Goal: Information Seeking & Learning: Learn about a topic

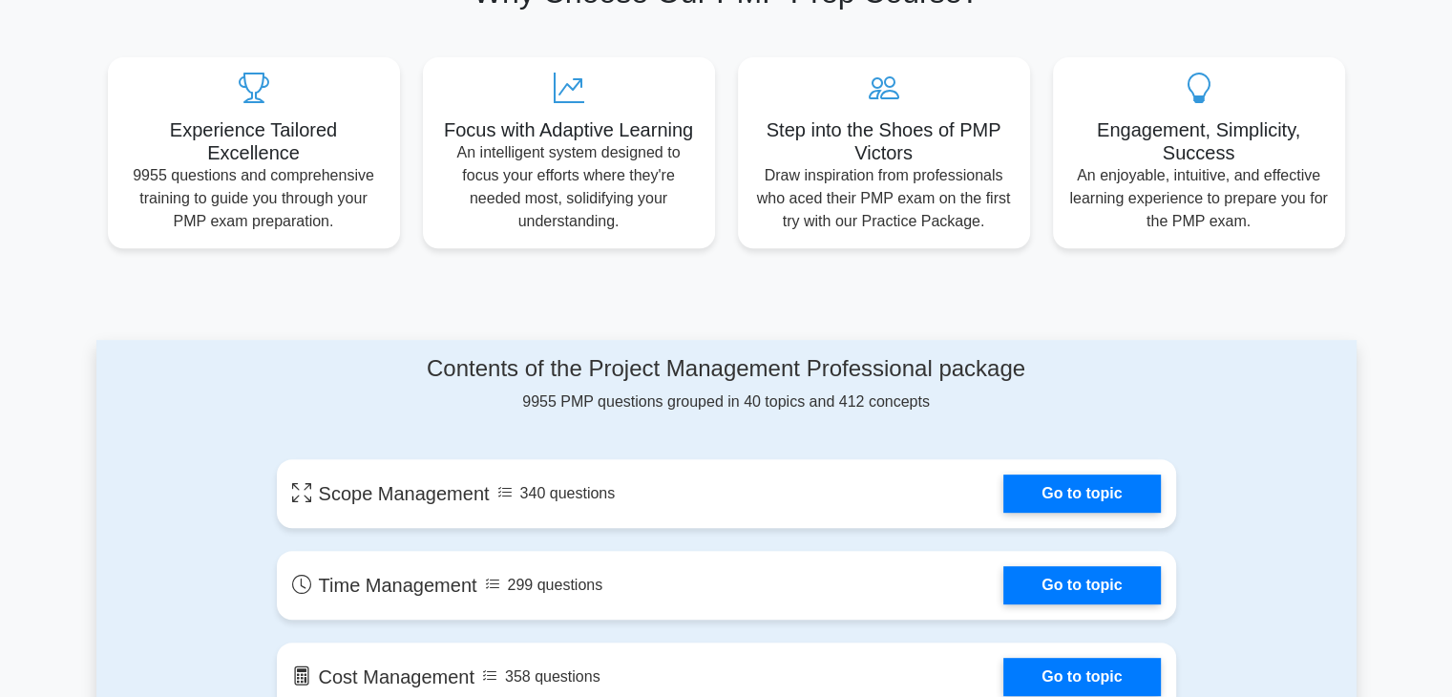
scroll to position [859, 0]
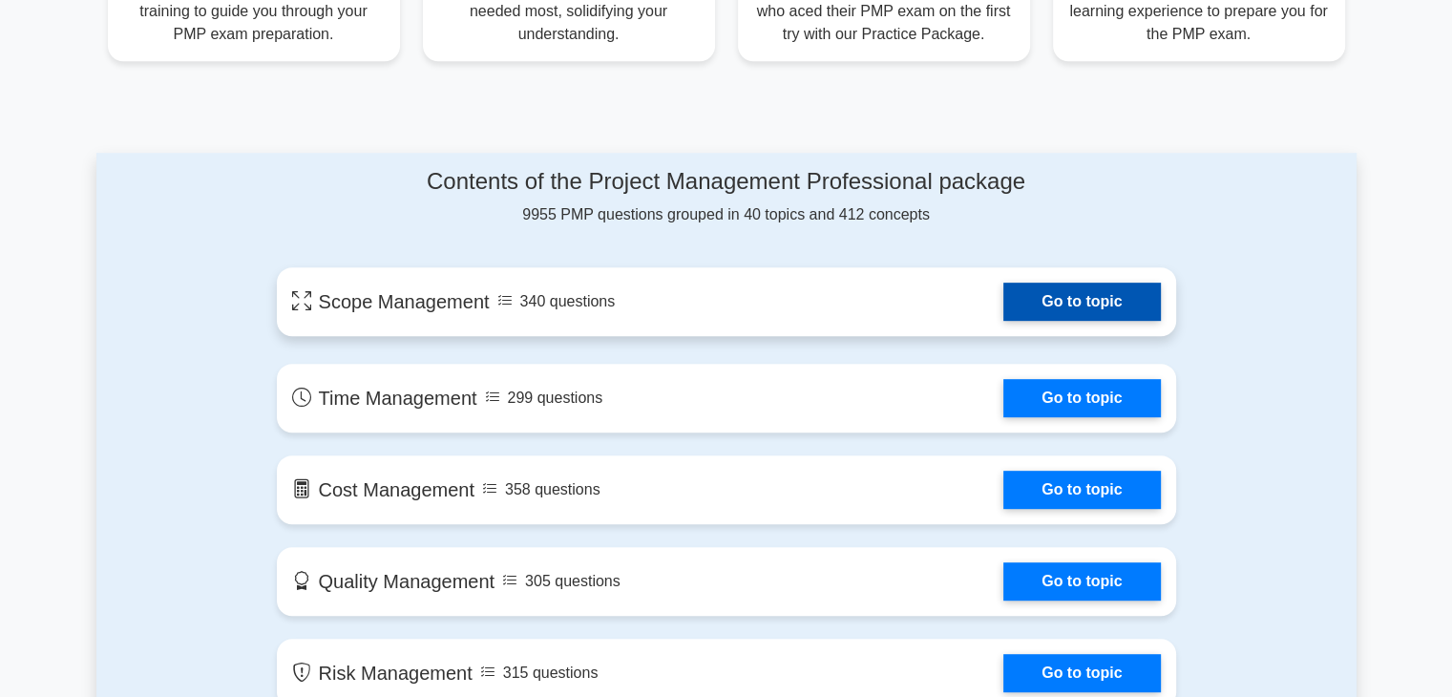
click at [1065, 303] on link "Go to topic" at bounding box center [1081, 302] width 157 height 38
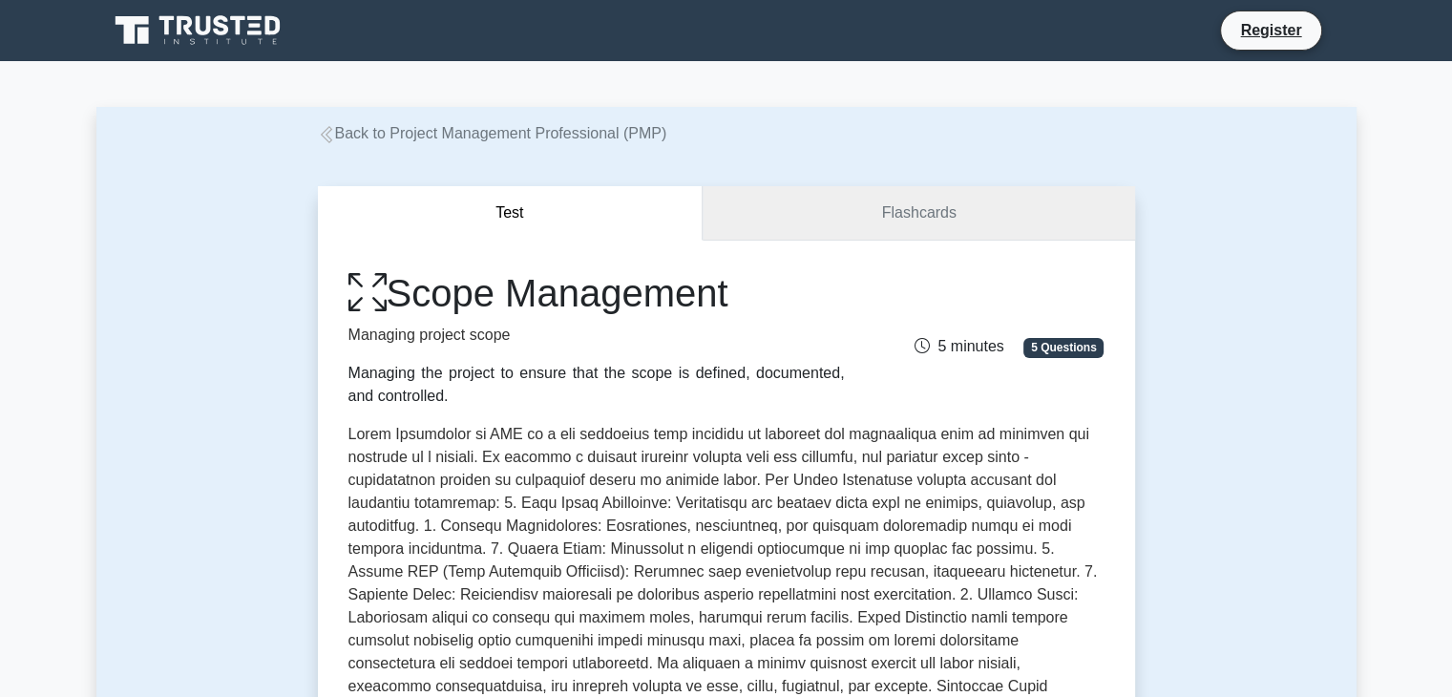
click at [948, 229] on link "Flashcards" at bounding box center [918, 213] width 431 height 54
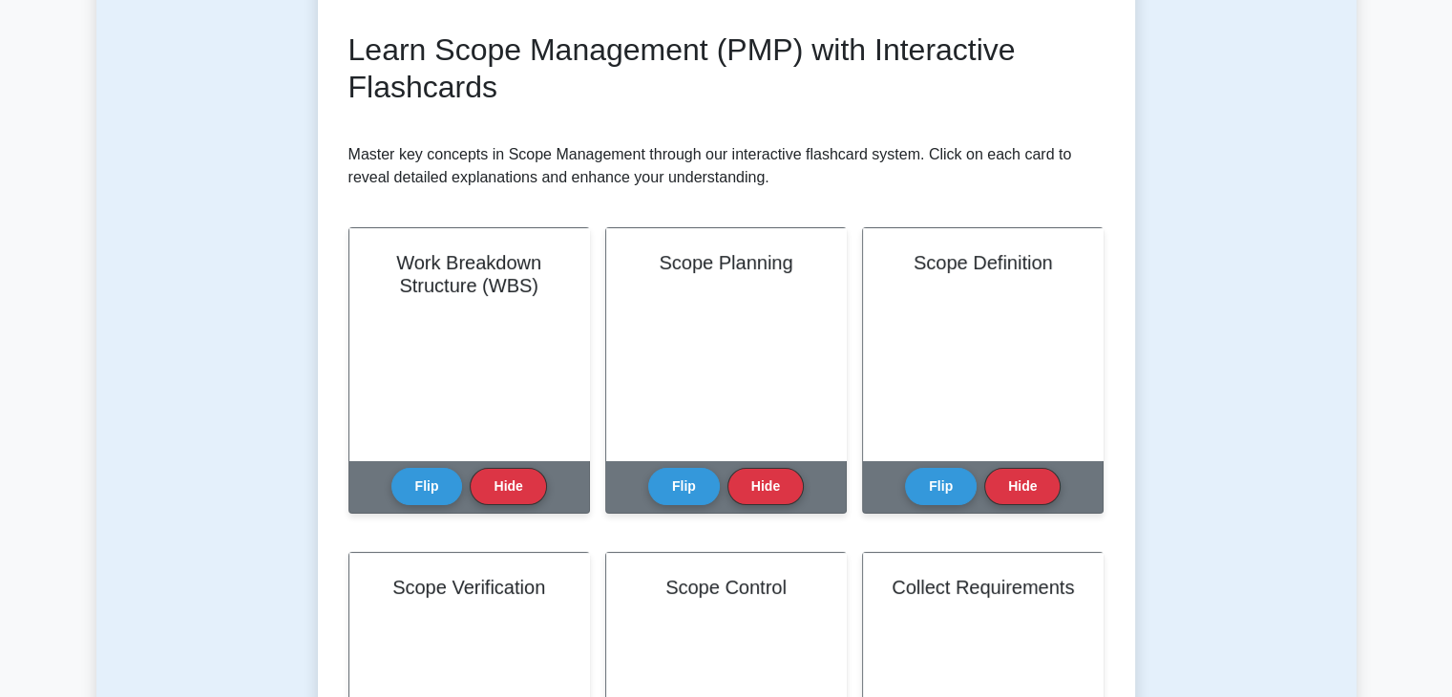
scroll to position [286, 0]
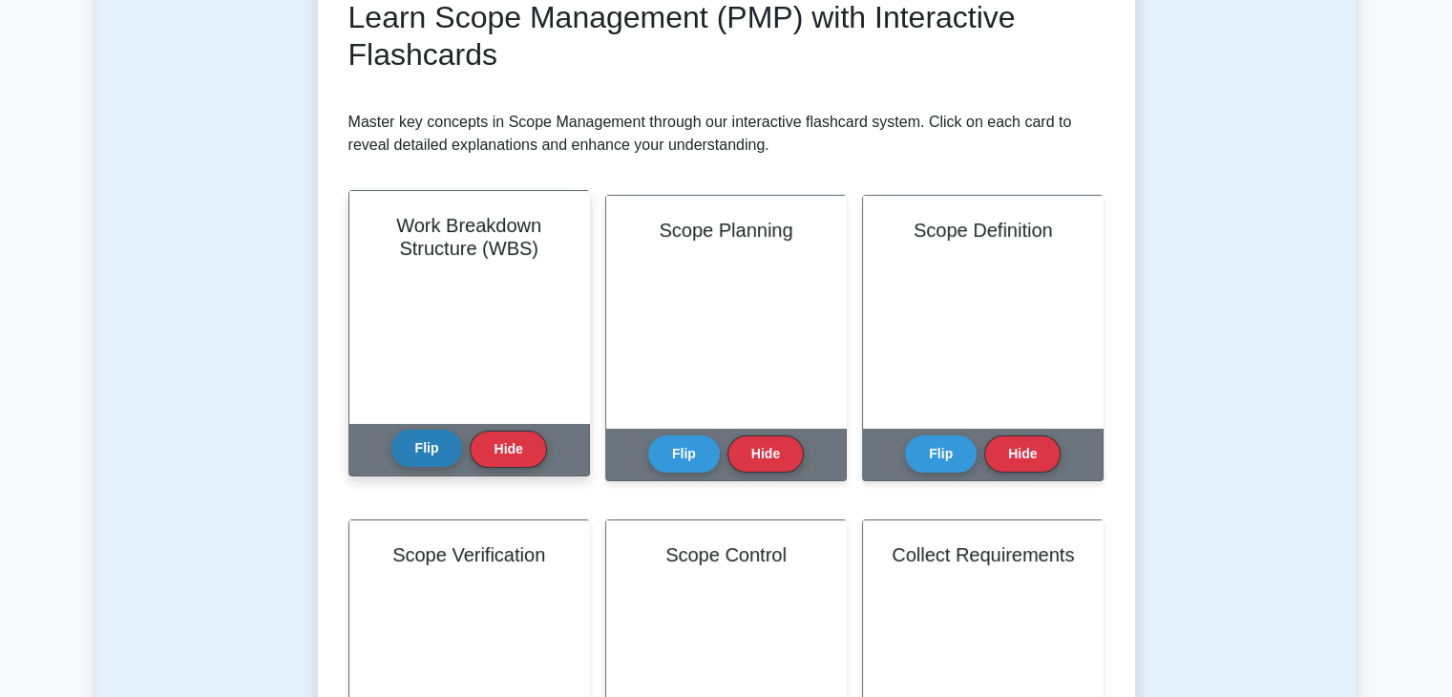
click at [418, 448] on button "Flip" at bounding box center [427, 448] width 72 height 37
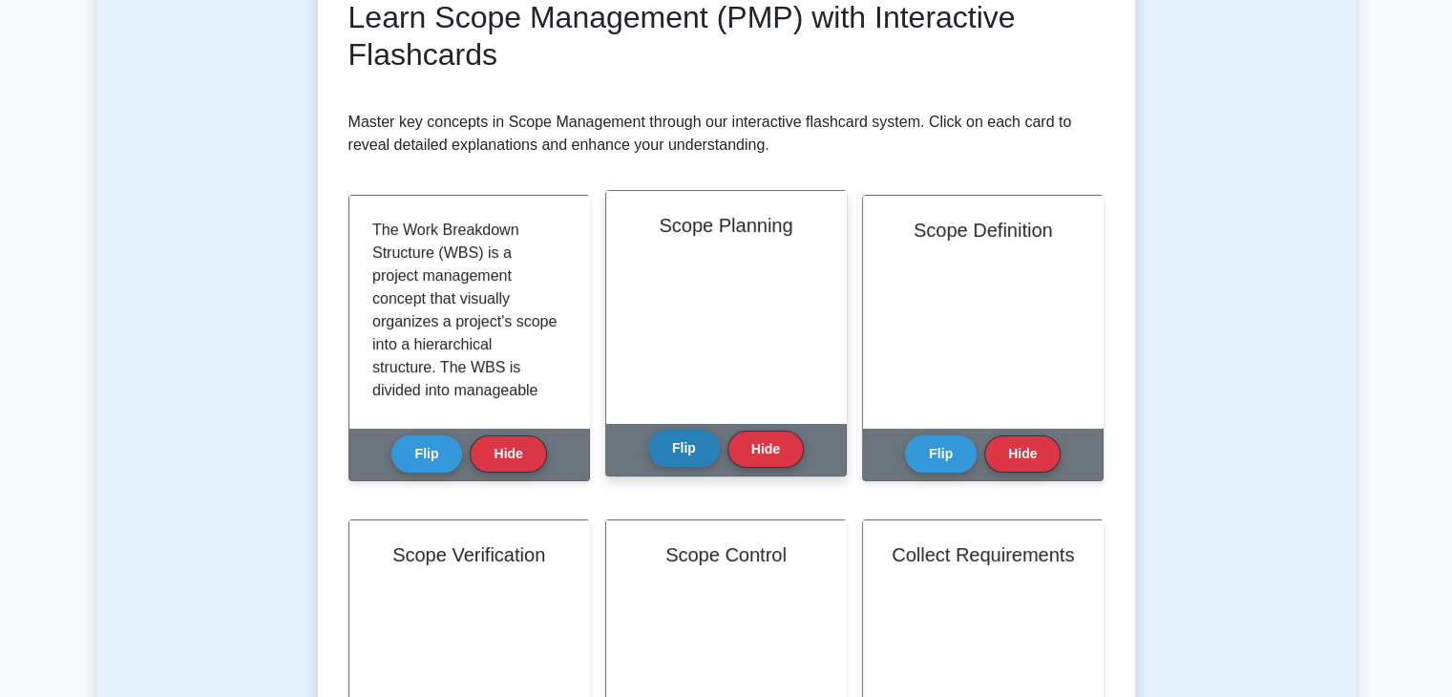
click at [686, 452] on button "Flip" at bounding box center [684, 448] width 72 height 37
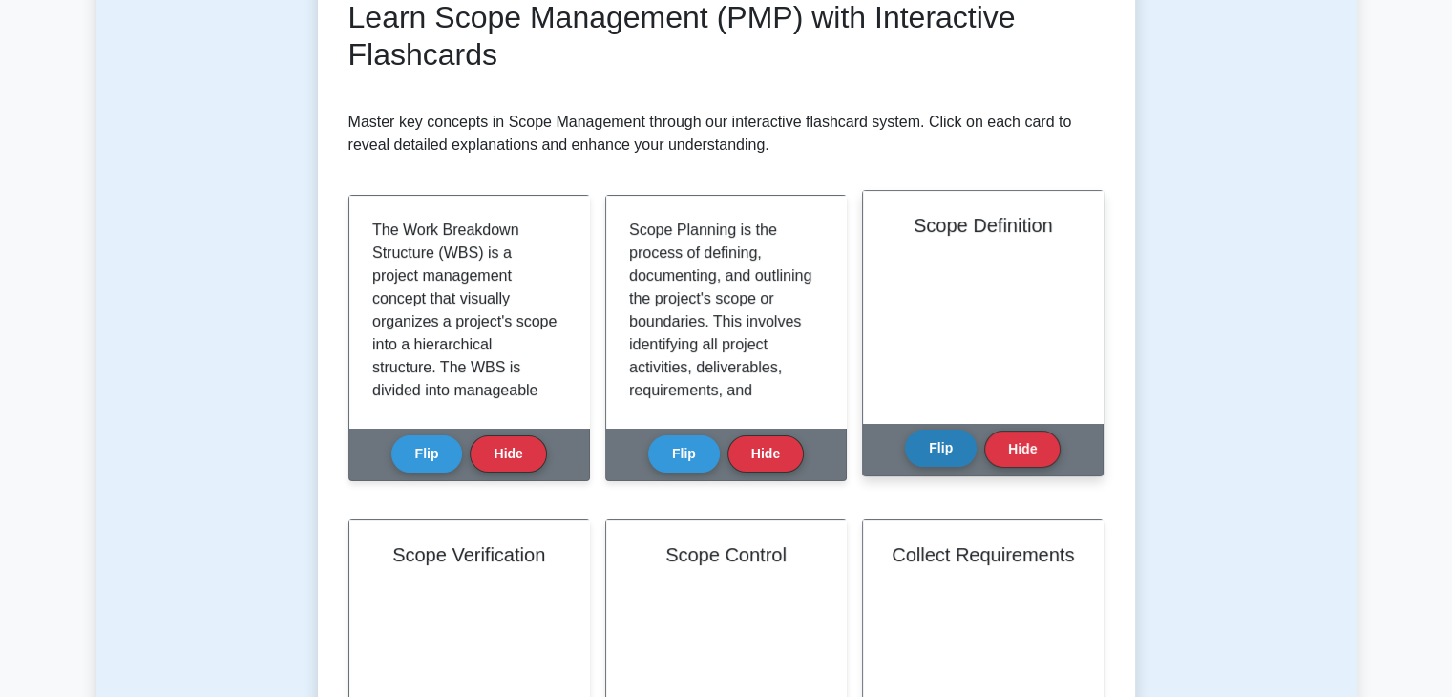
click at [928, 450] on button "Flip" at bounding box center [941, 448] width 72 height 37
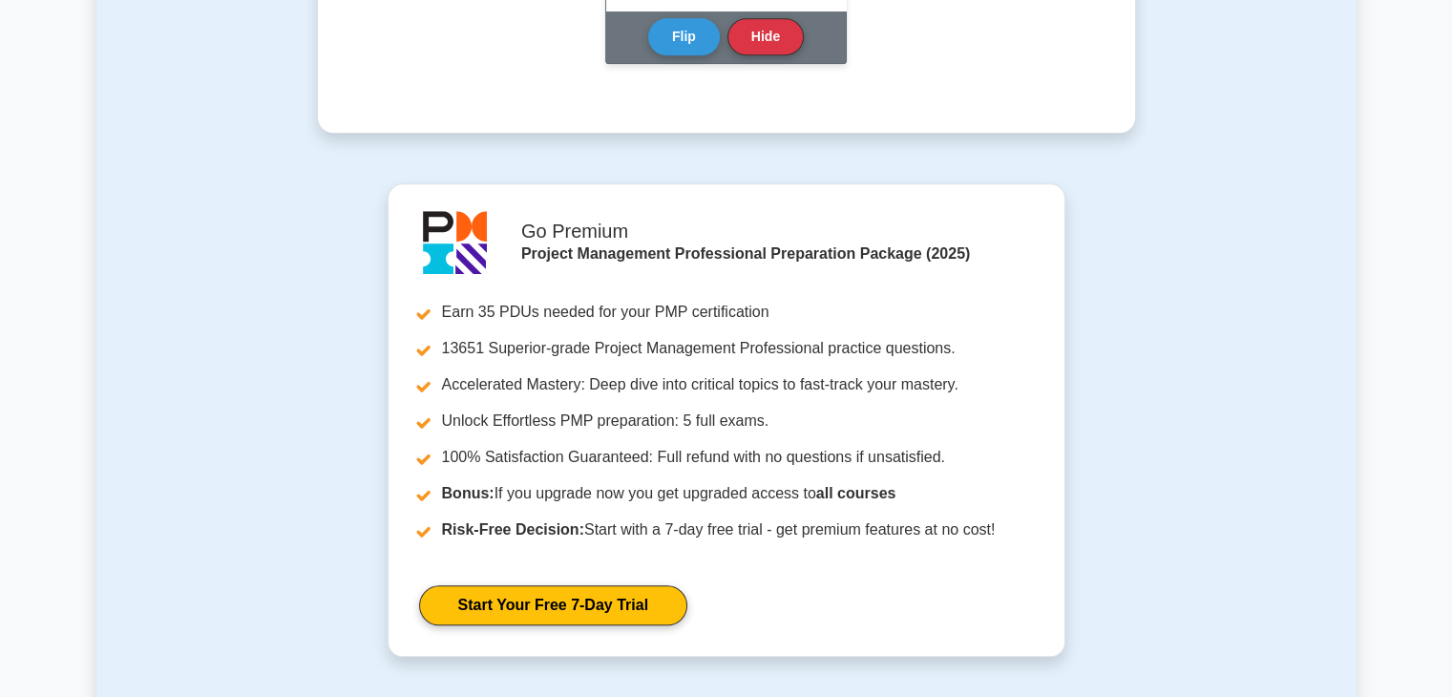
scroll to position [1623, 0]
